Goal: Information Seeking & Learning: Learn about a topic

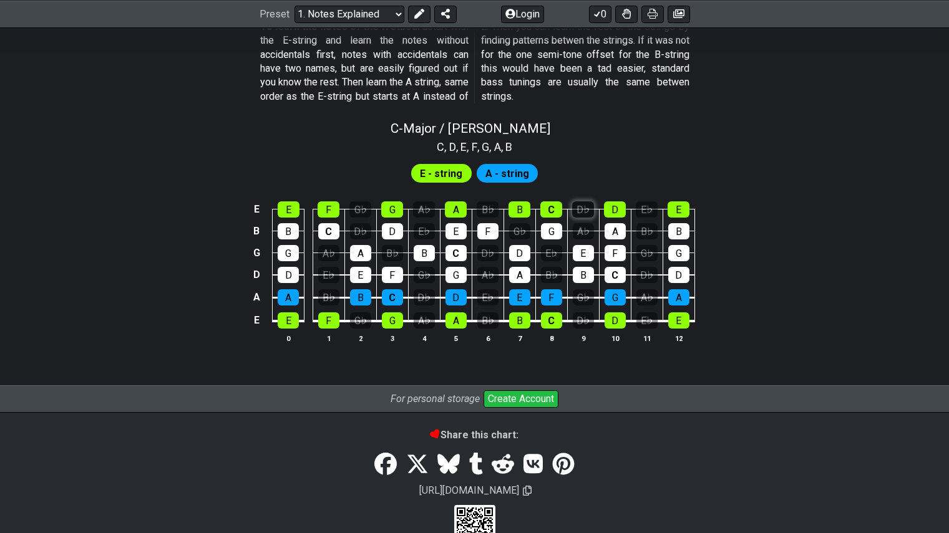
scroll to position [1169, 0]
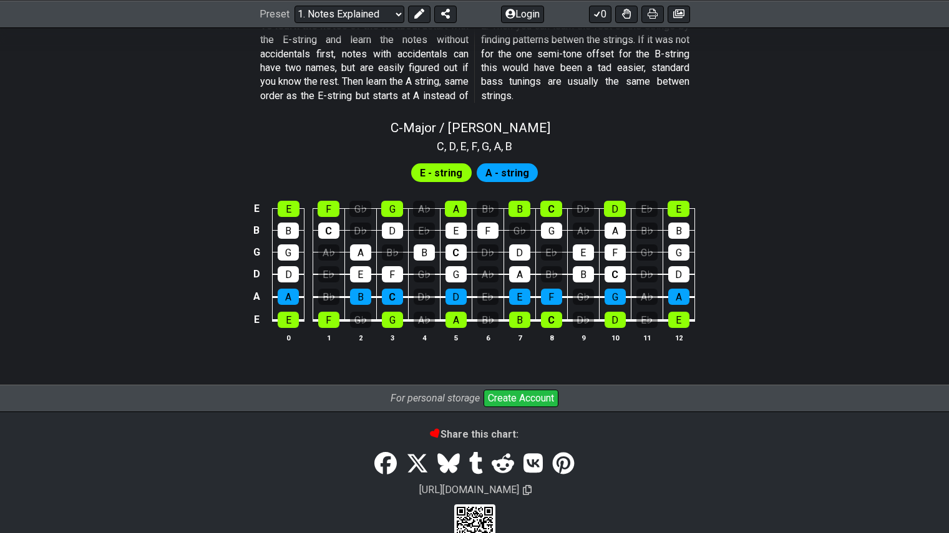
click at [462, 170] on span "E - string" at bounding box center [441, 173] width 42 height 18
click at [505, 173] on span "A - string" at bounding box center [507, 173] width 44 height 18
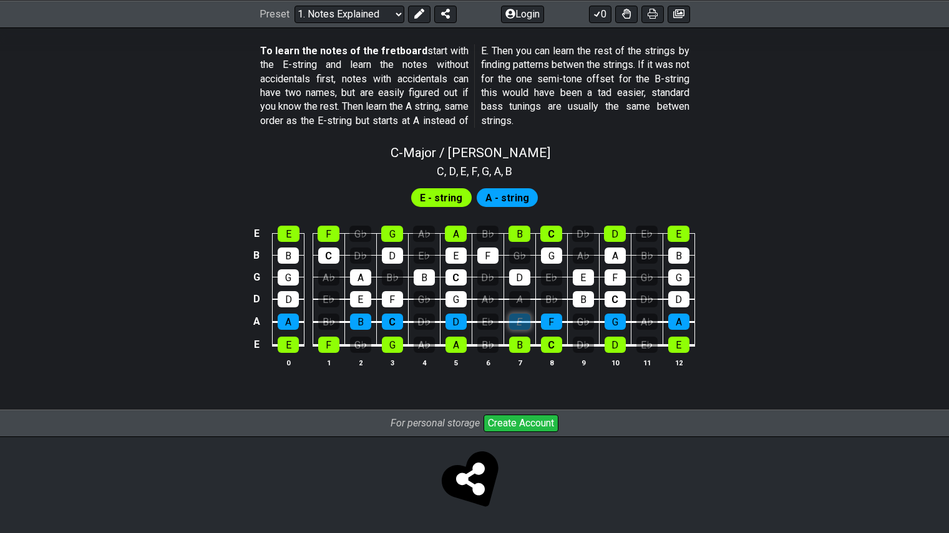
scroll to position [1144, 0]
click at [520, 296] on tbody "E E F G♭ G A♭ A B♭ B C D♭ D E♭ E B B C D♭ D E♭ E F G♭ G A♭ A B♭ B G G A♭ A B♭ B…" at bounding box center [471, 285] width 445 height 147
click at [520, 319] on div "E" at bounding box center [519, 322] width 21 height 16
click at [352, 236] on div "G♭" at bounding box center [360, 234] width 22 height 16
click at [361, 252] on div "D♭" at bounding box center [360, 256] width 21 height 16
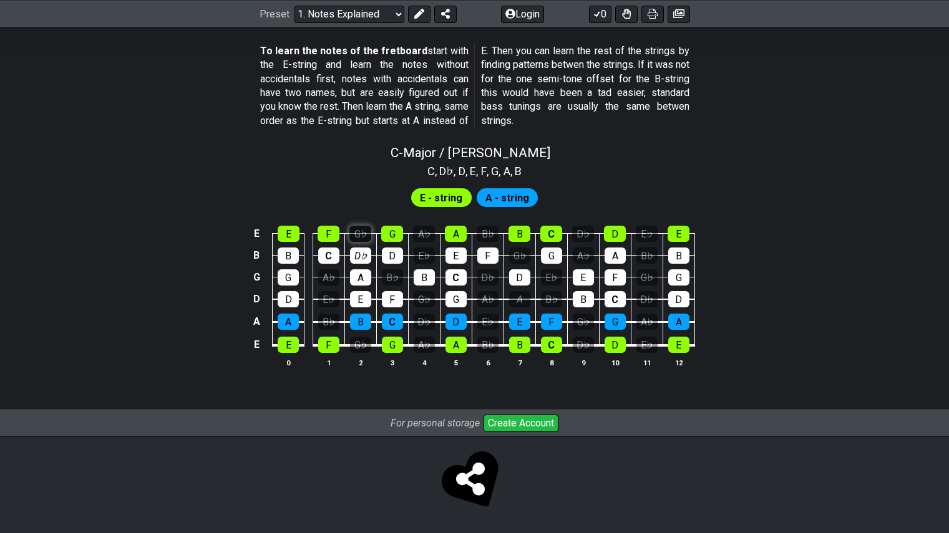
click at [354, 229] on div "G♭" at bounding box center [360, 234] width 22 height 16
click at [356, 241] on td "D♭" at bounding box center [360, 244] width 32 height 22
click at [355, 252] on div "D♭" at bounding box center [360, 256] width 21 height 16
click at [325, 231] on div "F" at bounding box center [329, 234] width 22 height 16
click at [293, 231] on div "E" at bounding box center [289, 234] width 22 height 16
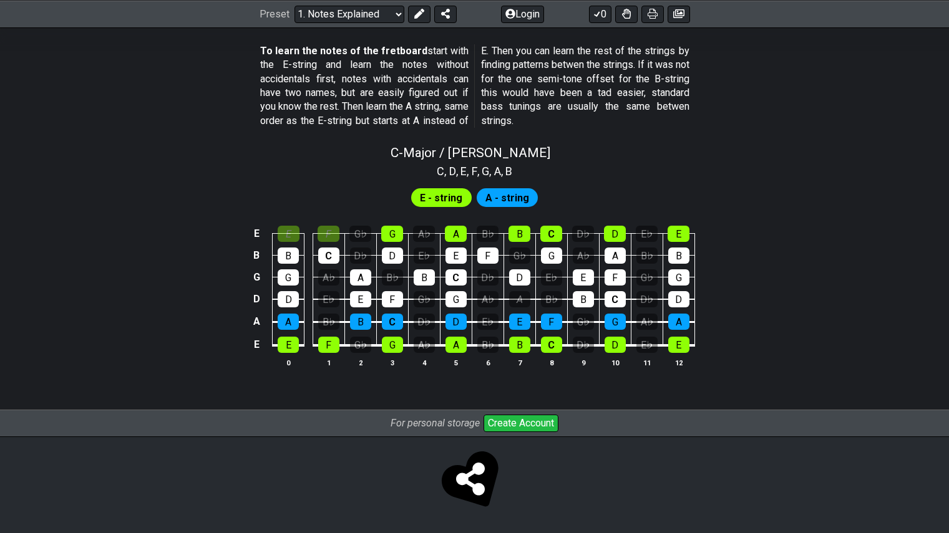
click at [392, 244] on td "D" at bounding box center [392, 244] width 32 height 22
click at [394, 238] on div "G" at bounding box center [392, 234] width 22 height 16
click at [394, 248] on div "D" at bounding box center [392, 256] width 21 height 16
click at [328, 248] on div "C" at bounding box center [328, 256] width 21 height 16
click at [349, 253] on td "D♭" at bounding box center [360, 244] width 32 height 22
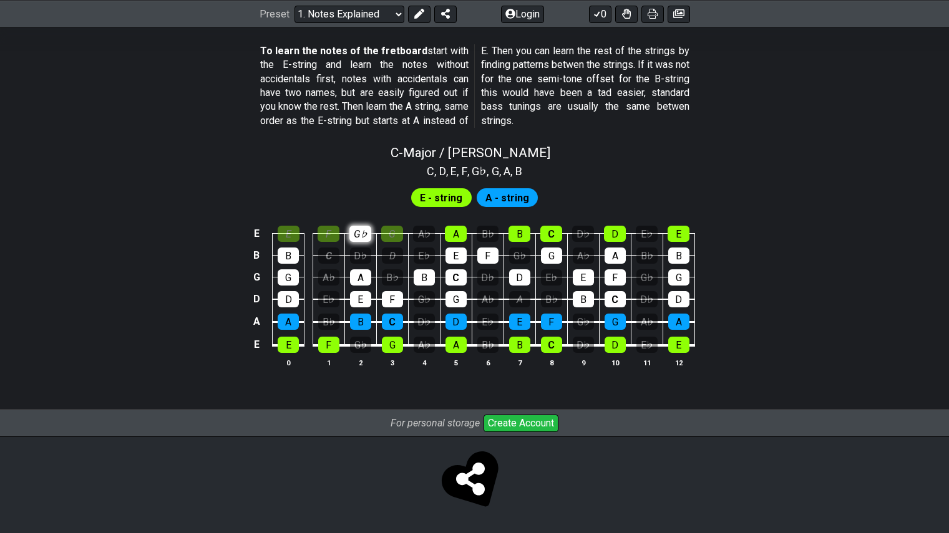
click at [361, 233] on div "G♭" at bounding box center [360, 234] width 22 height 16
click at [359, 256] on div "D♭" at bounding box center [360, 256] width 21 height 16
click at [489, 294] on div "A♭" at bounding box center [487, 299] width 21 height 16
click at [484, 276] on div "D♭" at bounding box center [487, 278] width 21 height 16
click at [424, 228] on div "A♭" at bounding box center [424, 234] width 22 height 16
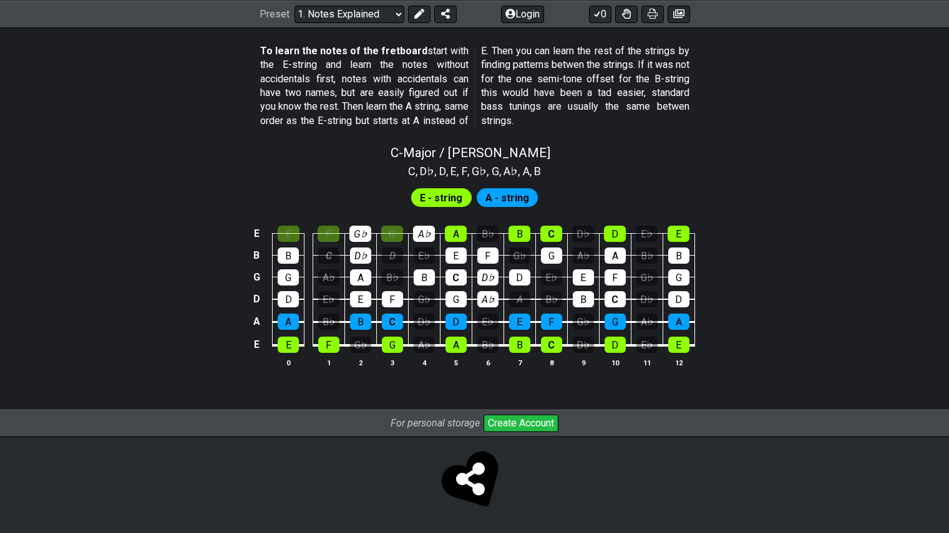
click at [421, 245] on td "E♭" at bounding box center [424, 244] width 32 height 22
click at [417, 251] on div "E♭" at bounding box center [424, 256] width 21 height 16
click at [397, 261] on div "D" at bounding box center [392, 256] width 21 height 16
click at [394, 268] on td "B♭" at bounding box center [392, 266] width 32 height 22
click at [392, 273] on div "B♭" at bounding box center [392, 278] width 21 height 16
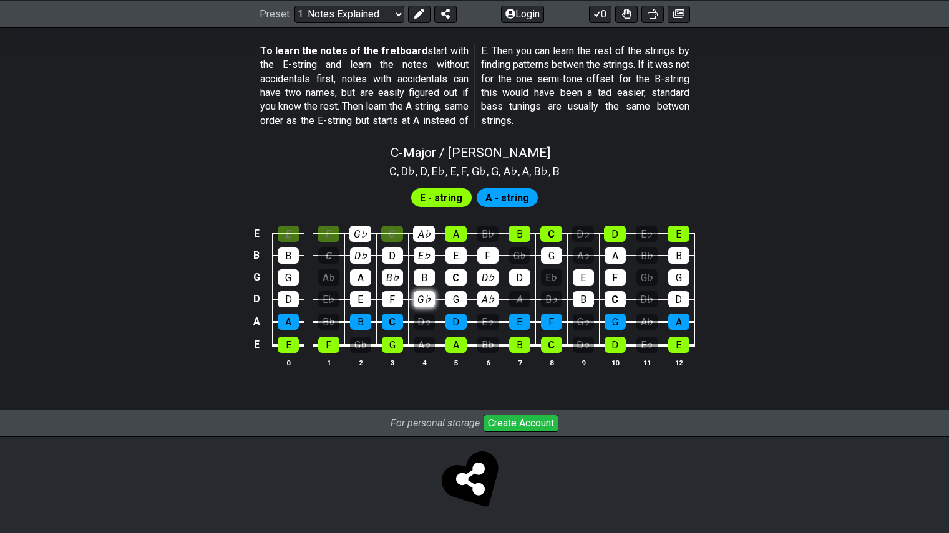
click at [425, 300] on div "G♭" at bounding box center [424, 299] width 21 height 16
click at [424, 318] on div "D♭" at bounding box center [424, 322] width 21 height 16
click at [424, 337] on div "A♭" at bounding box center [424, 345] width 21 height 16
click at [358, 339] on div "G♭" at bounding box center [360, 345] width 21 height 16
click at [333, 325] on div "B♭" at bounding box center [328, 322] width 21 height 16
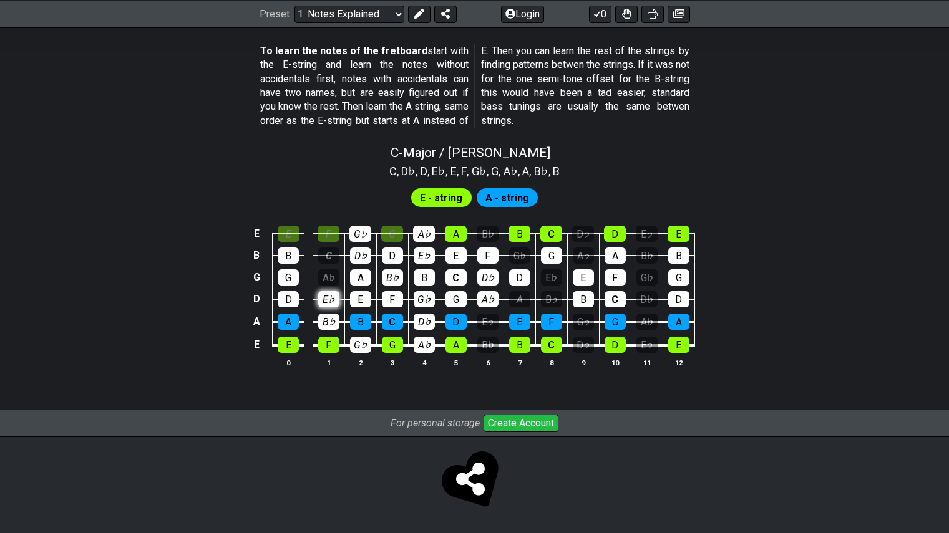
click at [323, 301] on div "E♭" at bounding box center [328, 299] width 21 height 16
click at [328, 274] on div "A♭" at bounding box center [328, 278] width 21 height 16
click at [329, 260] on div "C" at bounding box center [328, 256] width 21 height 16
click at [472, 323] on td "B♭" at bounding box center [488, 334] width 32 height 24
click at [483, 321] on div "E♭" at bounding box center [487, 322] width 21 height 16
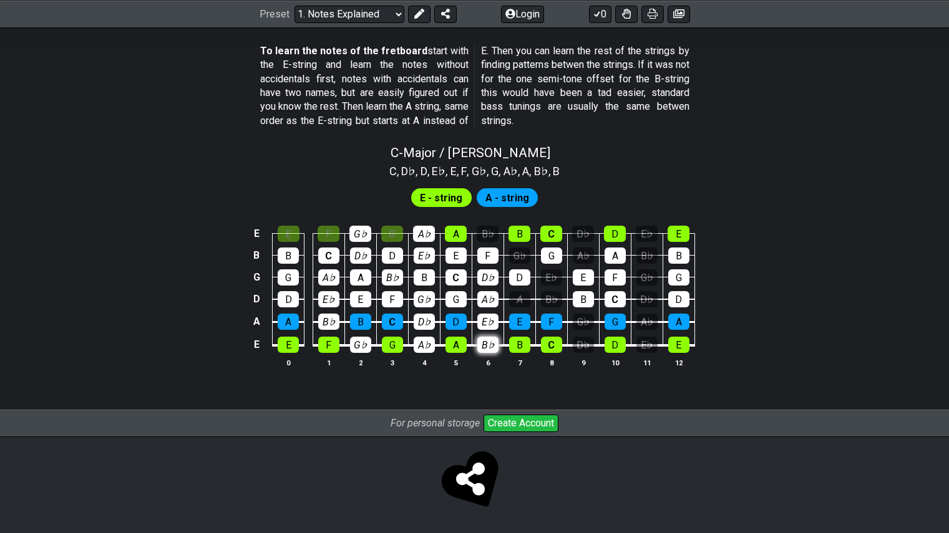
click at [483, 346] on div "B♭" at bounding box center [487, 345] width 21 height 16
click at [525, 293] on div "A" at bounding box center [519, 299] width 21 height 16
click at [540, 293] on td "B♭" at bounding box center [551, 288] width 32 height 22
click at [546, 294] on div "B♭" at bounding box center [551, 299] width 21 height 16
click at [548, 271] on div "E♭" at bounding box center [551, 278] width 21 height 16
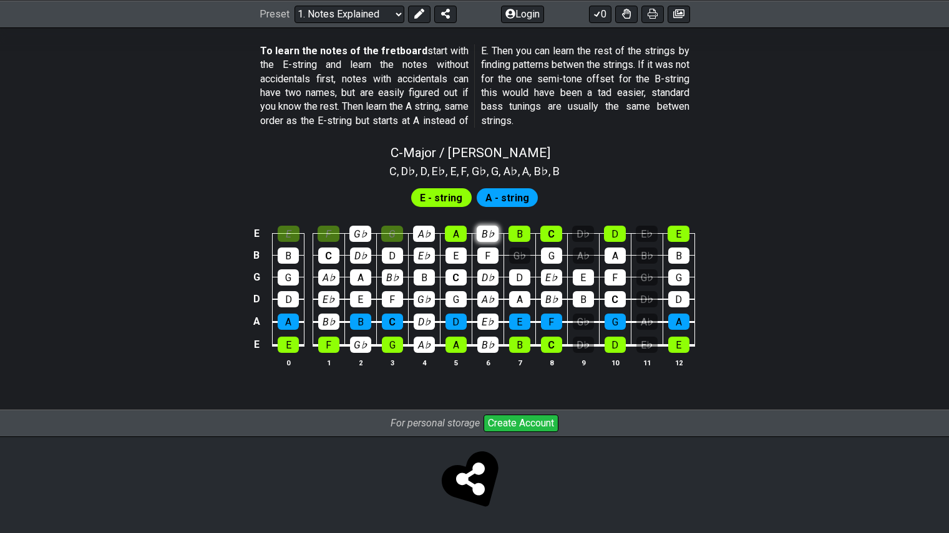
click at [487, 230] on div "B♭" at bounding box center [488, 234] width 22 height 16
click at [514, 258] on div "G♭" at bounding box center [519, 256] width 21 height 16
click at [592, 234] on div "D♭" at bounding box center [583, 234] width 22 height 16
click at [588, 249] on div "A♭" at bounding box center [583, 256] width 21 height 16
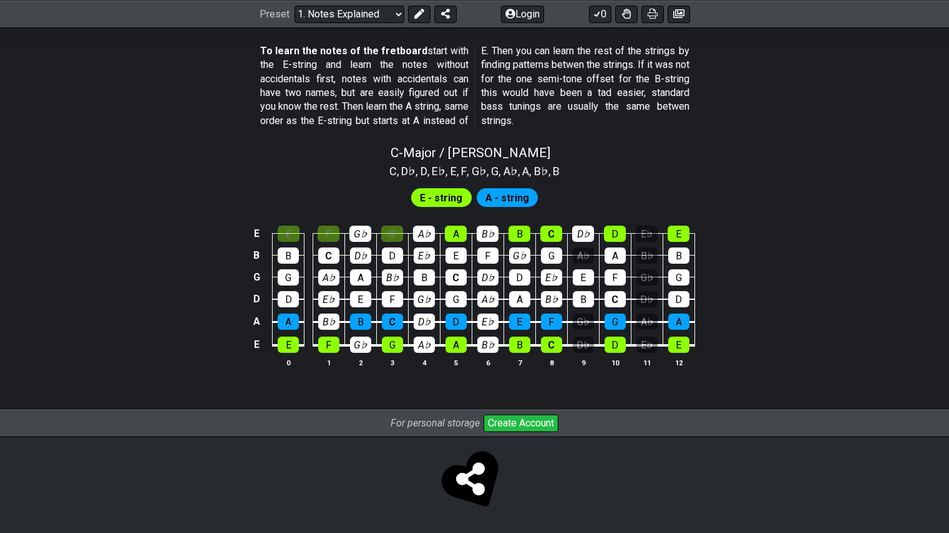
click at [590, 222] on td "D♭" at bounding box center [583, 223] width 32 height 22
click at [616, 236] on div "D" at bounding box center [615, 234] width 22 height 16
click at [614, 255] on div "A" at bounding box center [615, 256] width 21 height 16
click at [611, 275] on div "F" at bounding box center [615, 278] width 21 height 16
click at [612, 288] on td "C" at bounding box center [615, 288] width 32 height 22
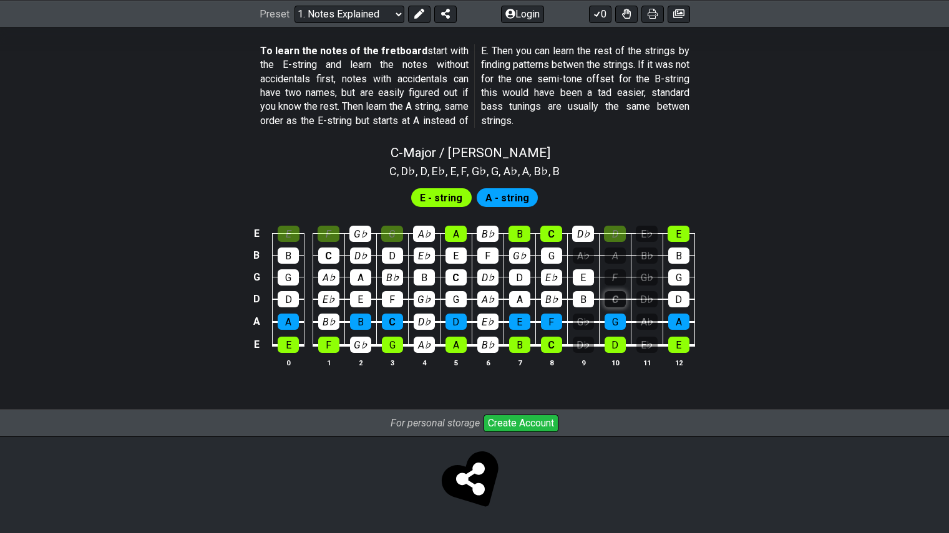
click at [612, 292] on div "C" at bounding box center [615, 299] width 21 height 16
click at [612, 316] on div "G" at bounding box center [615, 322] width 21 height 16
click at [612, 340] on div "D" at bounding box center [615, 345] width 21 height 16
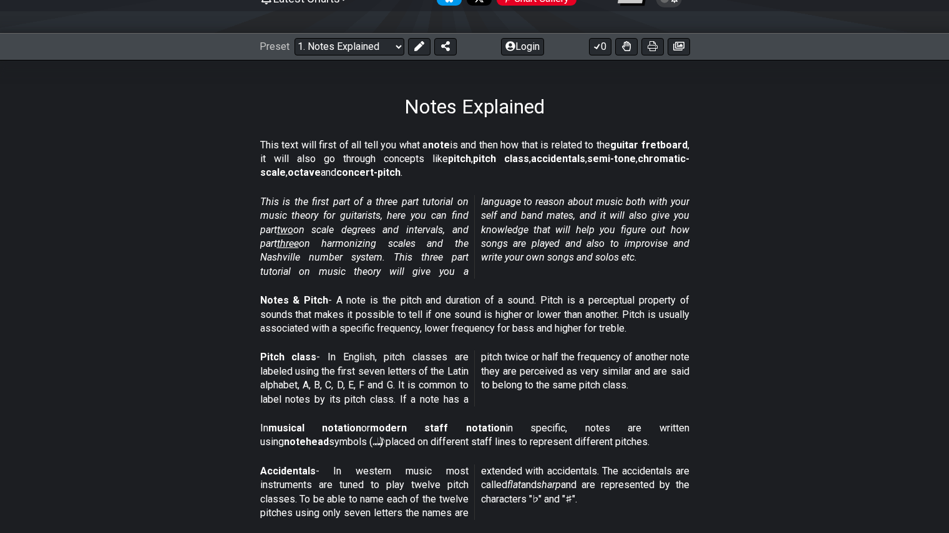
scroll to position [153, 0]
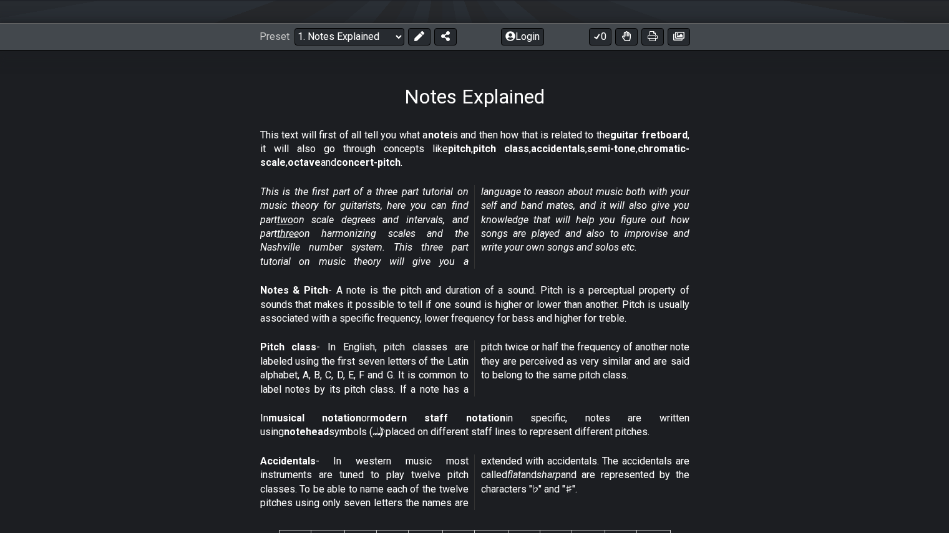
click at [289, 219] on span "two" at bounding box center [285, 220] width 16 height 12
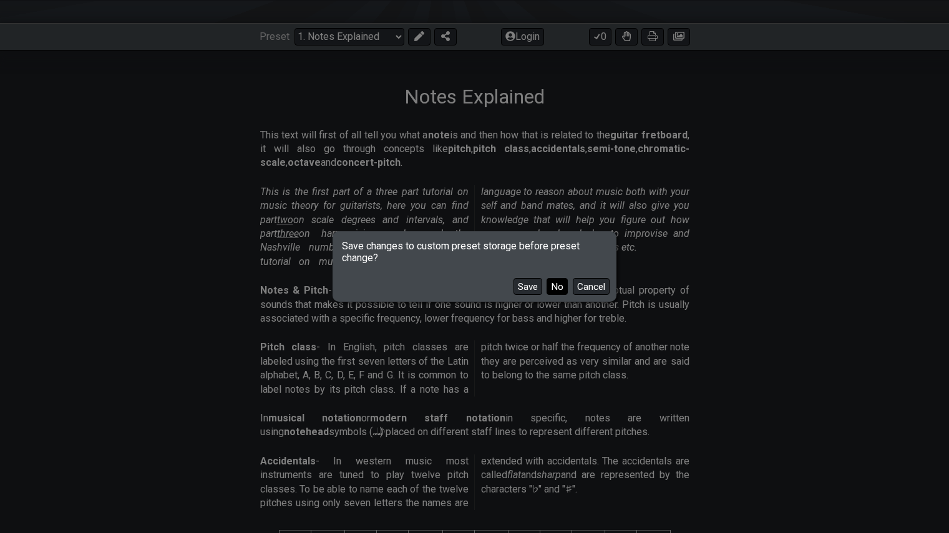
click at [557, 286] on button "No" at bounding box center [557, 286] width 21 height 17
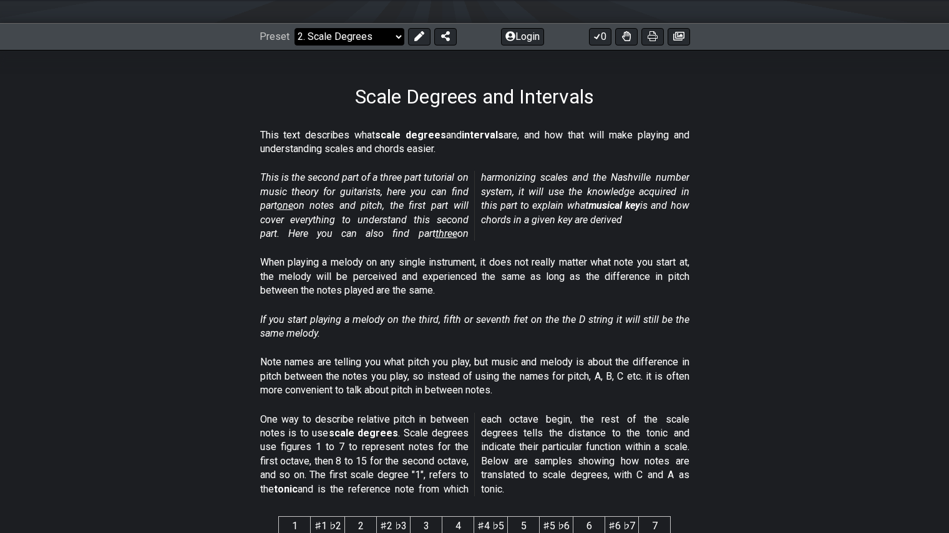
click at [367, 41] on select "Welcome to #fretflip! Initial Preset Custom Preset Minor Pentatonic Major Penta…" at bounding box center [349, 36] width 110 height 17
click at [348, 37] on select "Welcome to #fretflip! Initial Preset Custom Preset Minor Pentatonic Major Penta…" at bounding box center [349, 36] width 110 height 17
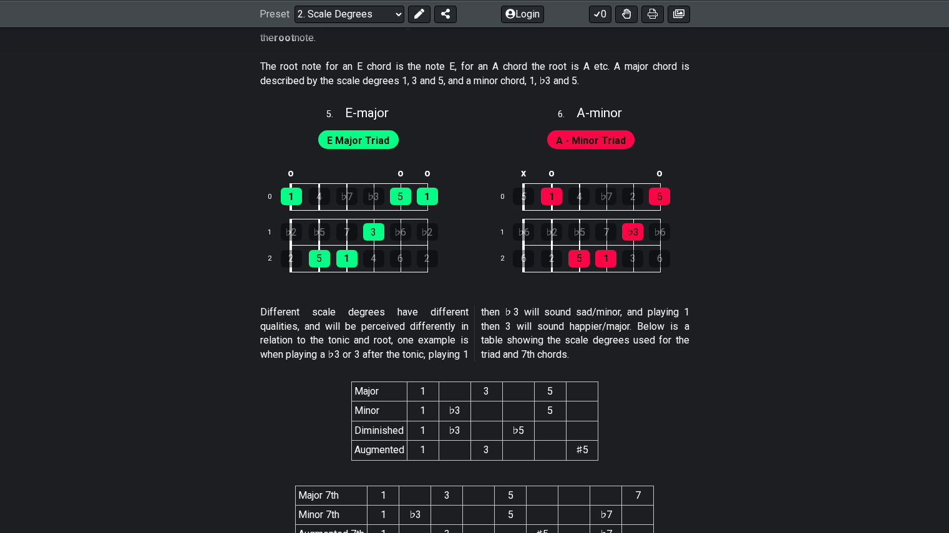
scroll to position [2116, 0]
click at [663, 261] on div "6" at bounding box center [659, 258] width 21 height 17
click at [659, 257] on div "6" at bounding box center [659, 258] width 21 height 17
click at [663, 260] on div "6" at bounding box center [659, 258] width 21 height 17
click at [655, 230] on div "♭6" at bounding box center [659, 231] width 21 height 17
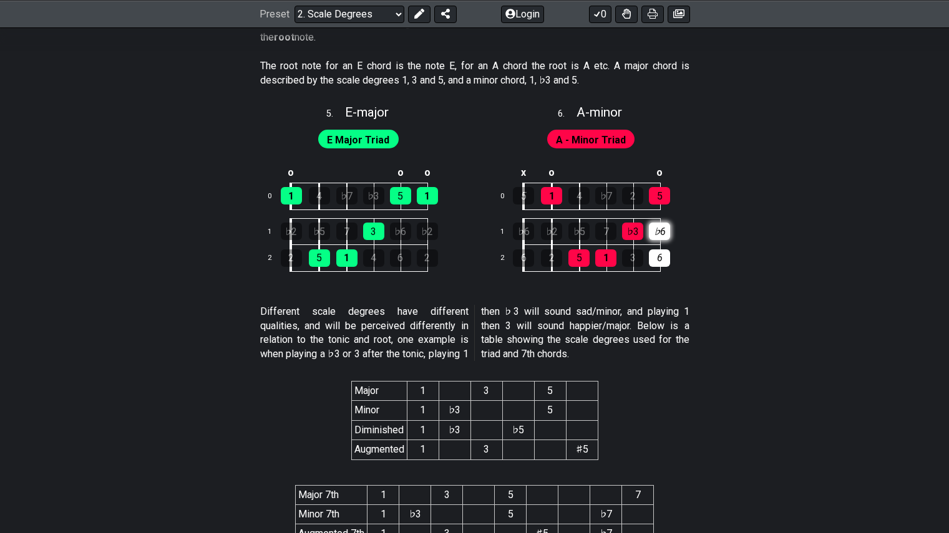
click at [659, 231] on div "♭6" at bounding box center [659, 231] width 21 height 17
click at [659, 250] on div "6" at bounding box center [659, 258] width 21 height 17
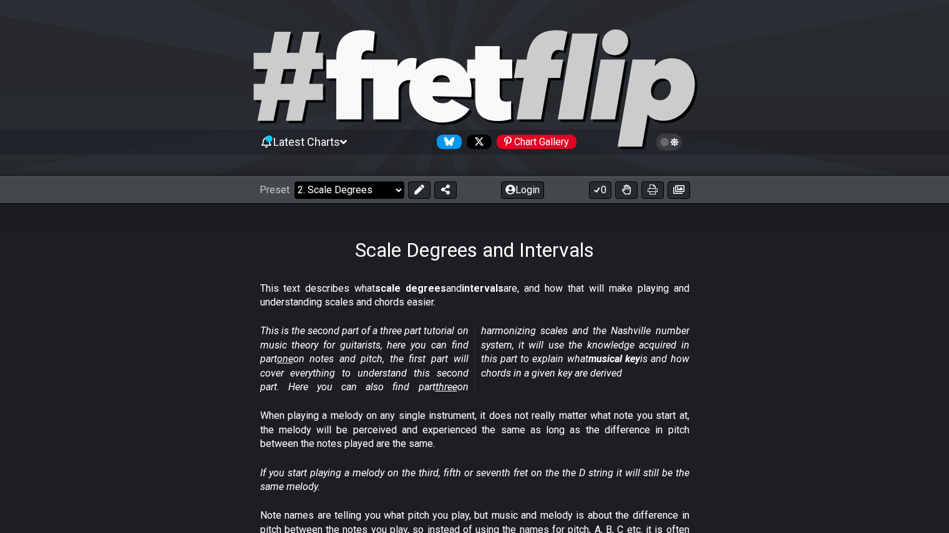
click at [383, 184] on select "Welcome to #fretflip! Initial Preset Custom Preset Minor Pentatonic Major Penta…" at bounding box center [349, 190] width 110 height 17
click at [343, 186] on select "Welcome to #fretflip! Initial Preset Custom Preset Minor Pentatonic Major Penta…" at bounding box center [349, 190] width 110 height 17
click at [436, 385] on span "three" at bounding box center [447, 387] width 22 height 12
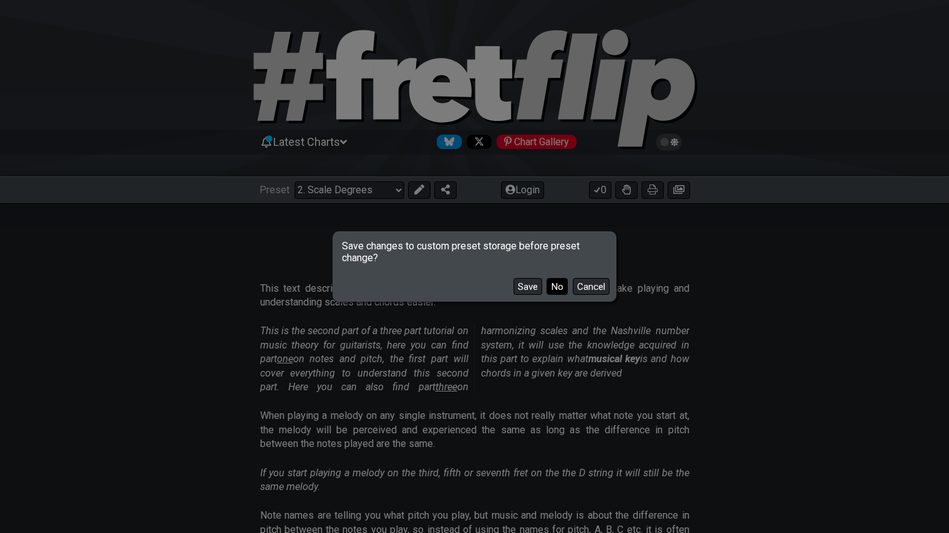
click at [559, 288] on button "No" at bounding box center [557, 286] width 21 height 17
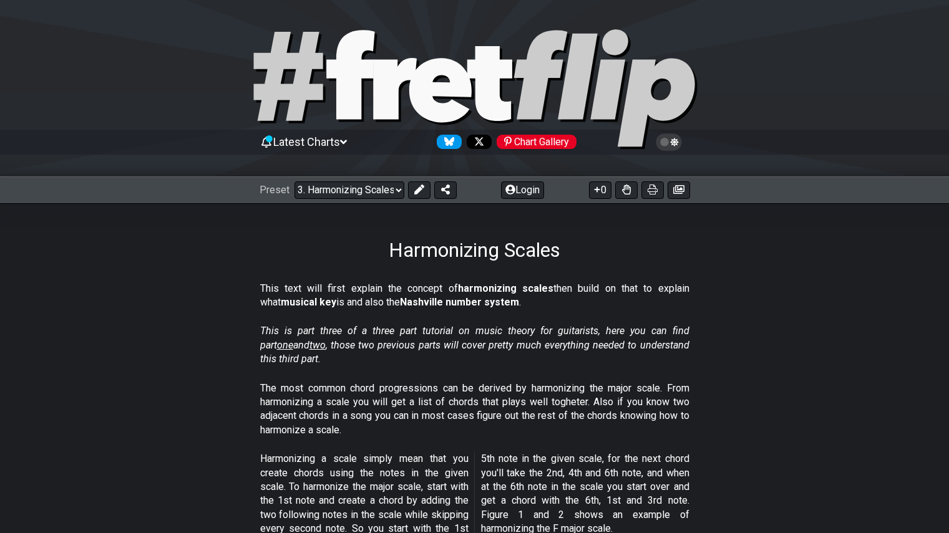
click at [353, 199] on div "Preset Welcome to #fretflip! Initial Preset Custom Preset Minor Pentatonic Majo…" at bounding box center [474, 190] width 949 height 27
click at [351, 190] on select "Welcome to #fretflip! Initial Preset Custom Preset Minor Pentatonic Major Penta…" at bounding box center [349, 190] width 110 height 17
click at [188, 347] on section "This is part three of a three part tutorial on music theory for guitarists, her…" at bounding box center [474, 347] width 949 height 57
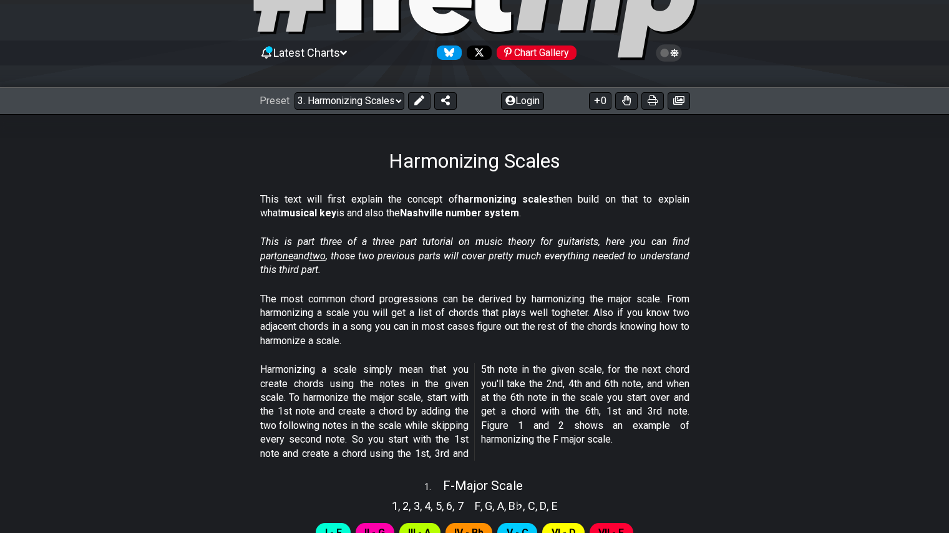
scroll to position [90, 0]
click at [374, 104] on select "Welcome to #fretflip! Initial Preset Custom Preset Minor Pentatonic Major Penta…" at bounding box center [349, 100] width 110 height 17
click at [294, 92] on select "Welcome to #fretflip! Initial Preset Custom Preset Minor Pentatonic Major Penta…" at bounding box center [349, 100] width 110 height 17
select select "/beginner-guitar"
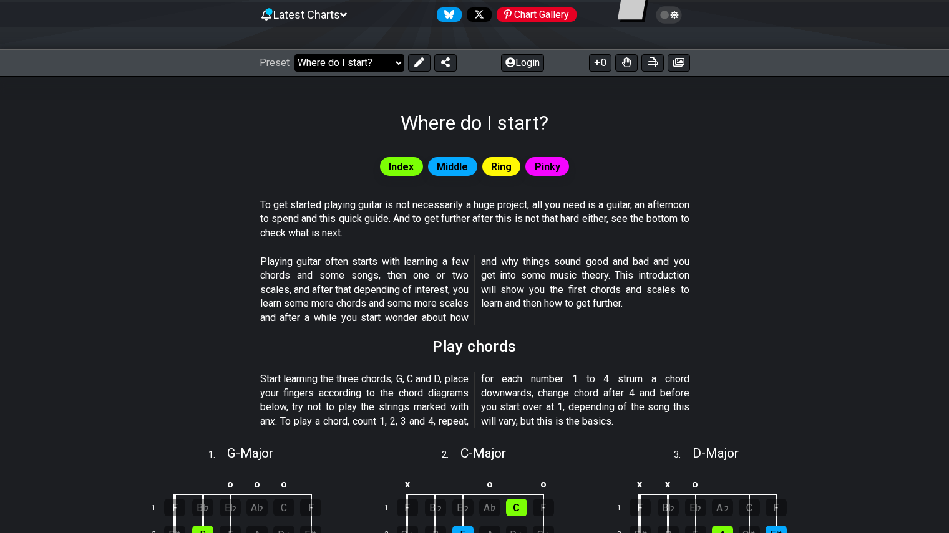
scroll to position [128, 0]
